Goal: Information Seeking & Learning: Learn about a topic

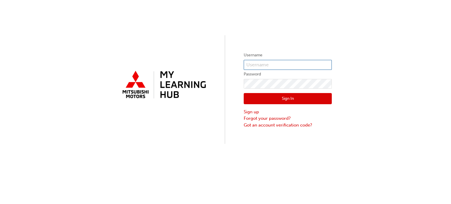
click at [287, 65] on input "text" at bounding box center [288, 65] width 88 height 10
type input "0007074241"
click at [298, 102] on button "Sign In" at bounding box center [288, 98] width 88 height 11
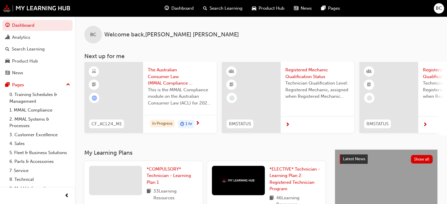
click at [196, 124] on span "next-icon" at bounding box center [197, 123] width 4 height 5
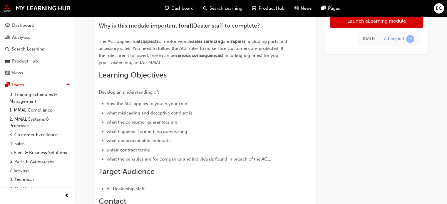
scroll to position [76, 0]
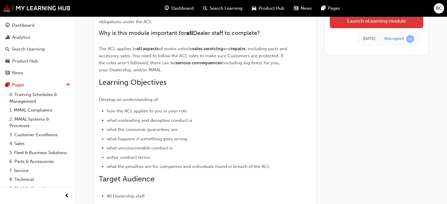
click at [389, 20] on link "Launch eLearning module" at bounding box center [375, 21] width 93 height 15
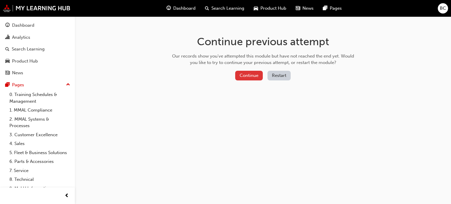
click at [240, 71] on button "Continue" at bounding box center [249, 76] width 28 height 10
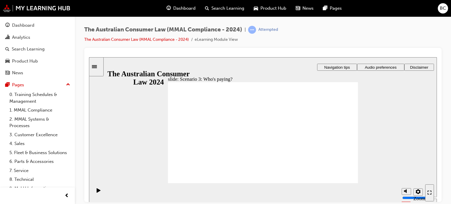
click at [444, 7] on span "BC" at bounding box center [443, 8] width 6 height 7
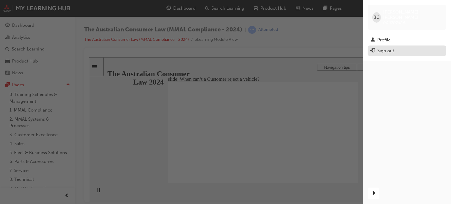
click at [397, 47] on div "Sign out" at bounding box center [407, 50] width 73 height 7
